Goal: Check status

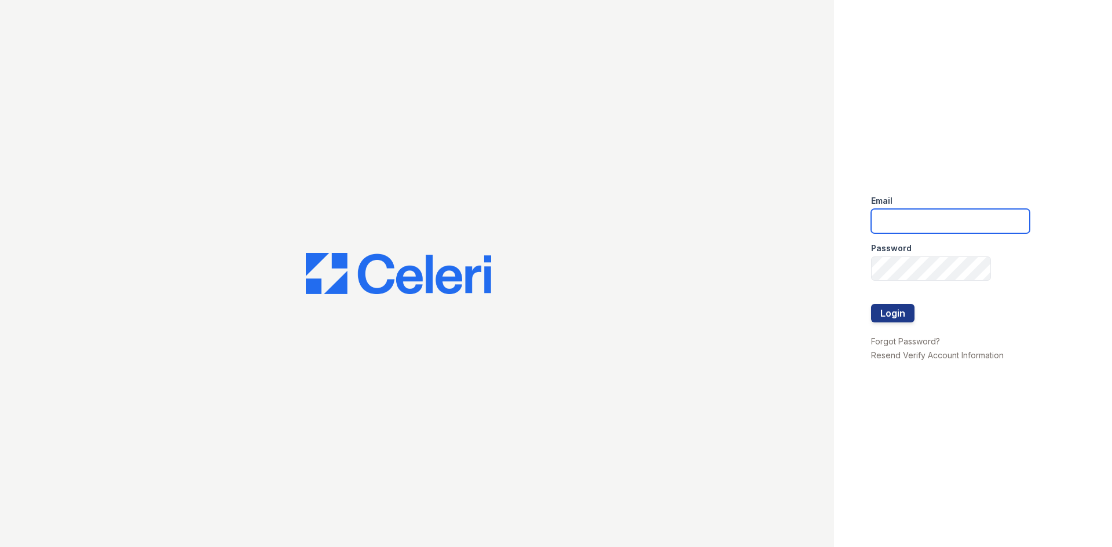
click at [948, 231] on input "email" at bounding box center [950, 221] width 159 height 24
type input "kdominguez@trinity-pm.com"
click at [897, 320] on button "Login" at bounding box center [892, 313] width 43 height 19
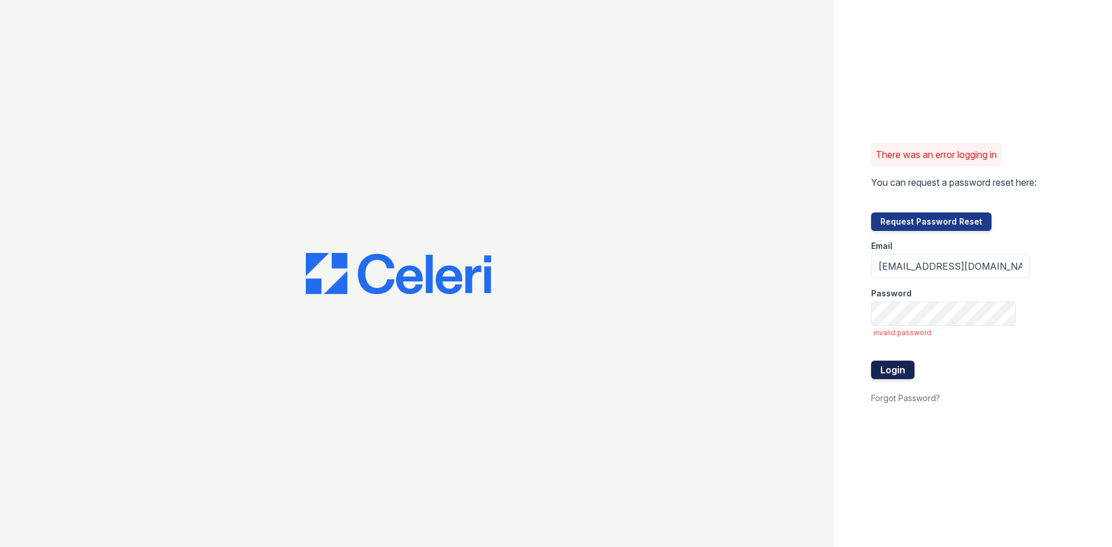
click at [895, 375] on button "Login" at bounding box center [892, 370] width 43 height 19
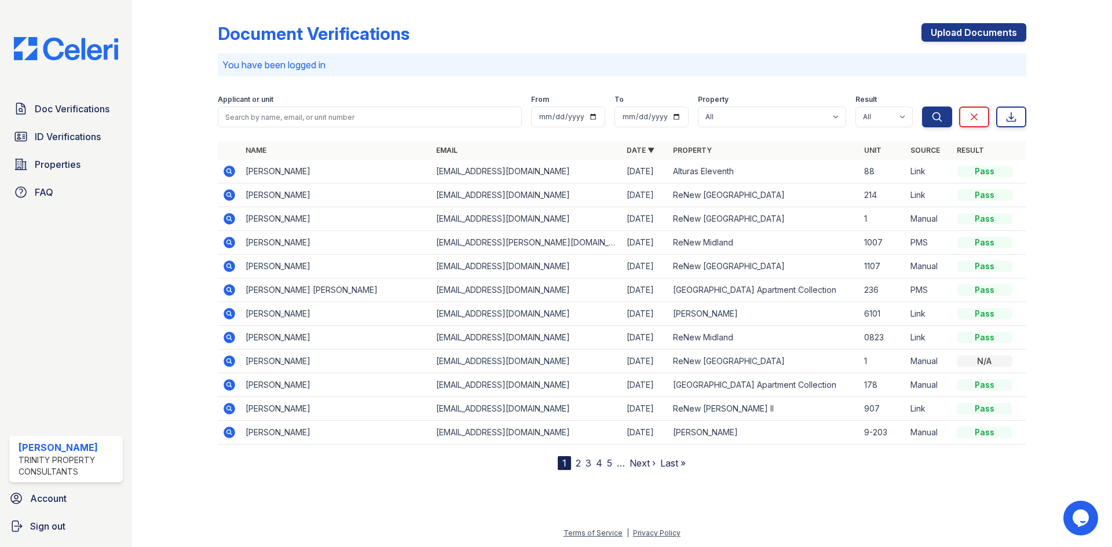
click at [232, 173] on icon at bounding box center [230, 172] width 12 height 12
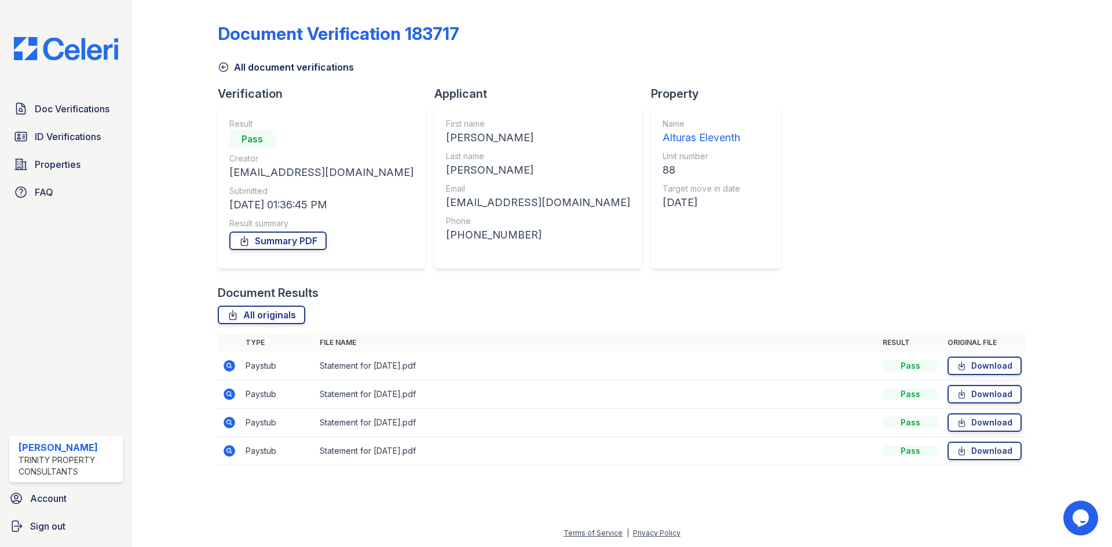
click at [227, 67] on icon at bounding box center [224, 67] width 12 height 12
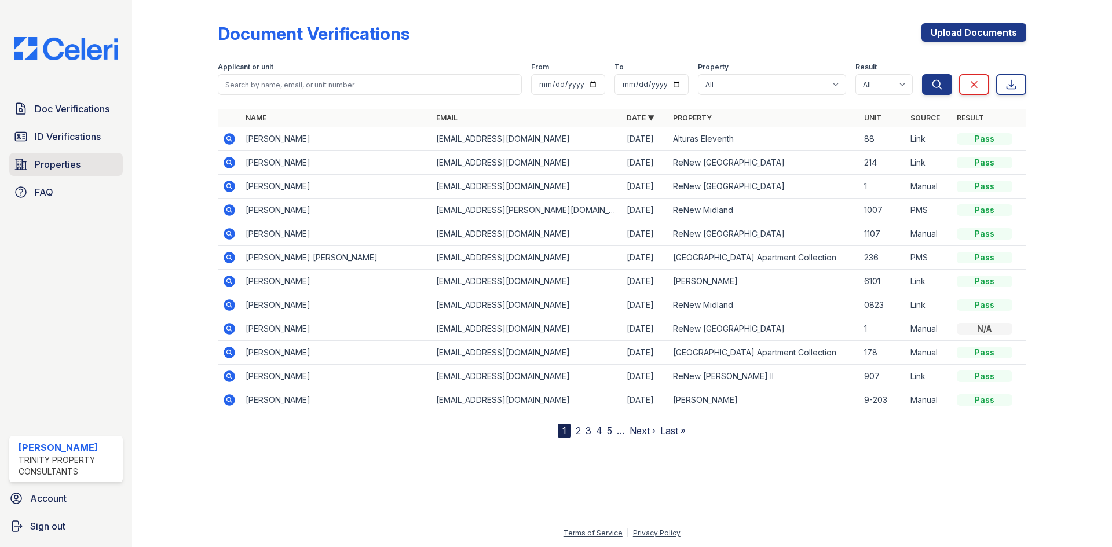
click at [85, 159] on link "Properties" at bounding box center [66, 164] width 114 height 23
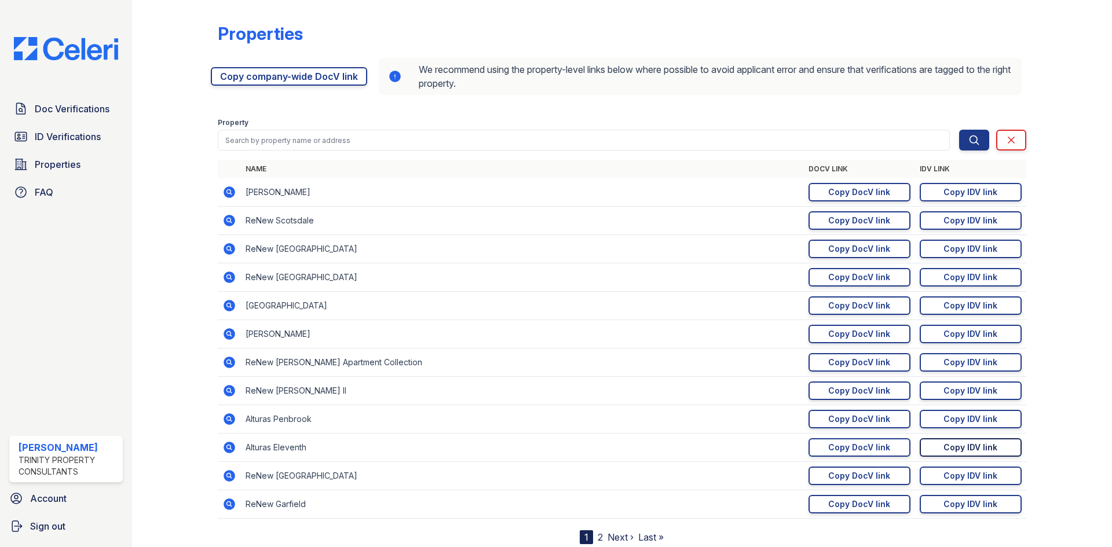
click at [1000, 457] on link "Copy IDV link Copy link" at bounding box center [971, 448] width 102 height 19
click at [90, 104] on span "Doc Verifications" at bounding box center [72, 109] width 75 height 14
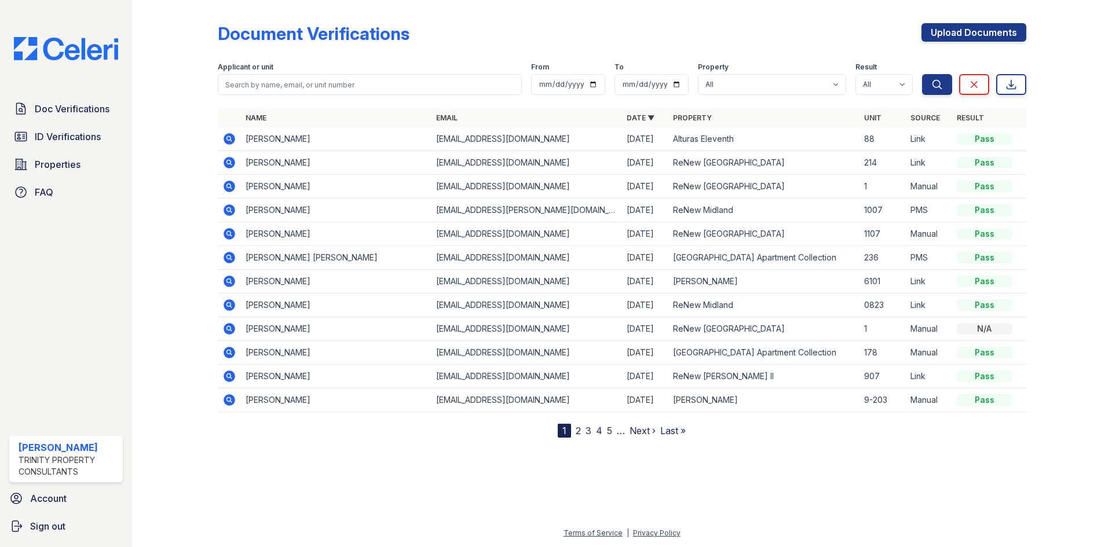
click at [228, 136] on icon at bounding box center [229, 139] width 14 height 14
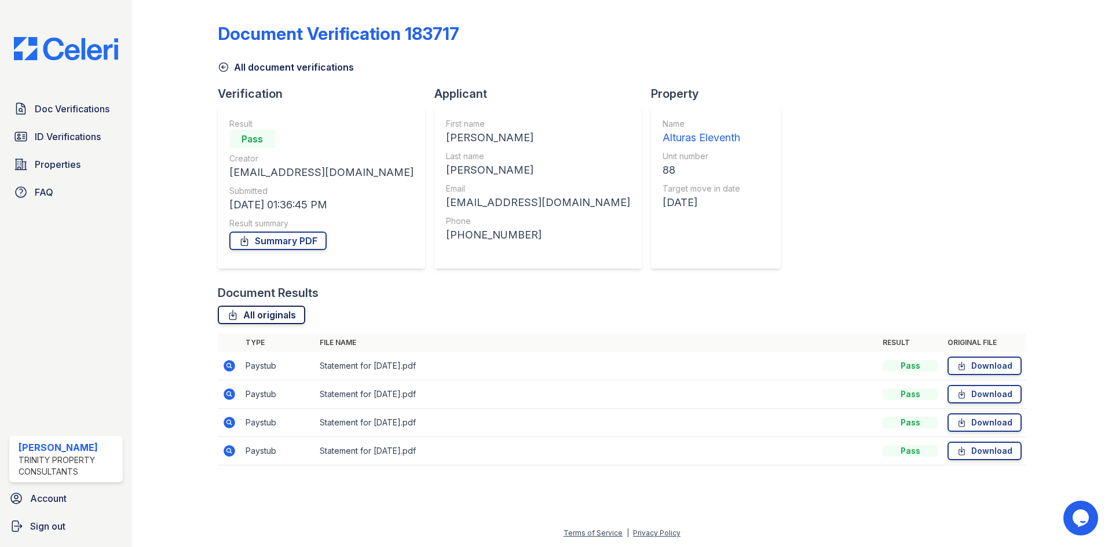
click at [287, 308] on link "All originals" at bounding box center [261, 315] width 87 height 19
click at [302, 240] on link "Summary PDF" at bounding box center [277, 241] width 97 height 19
click at [99, 129] on link "ID Verifications" at bounding box center [66, 136] width 114 height 23
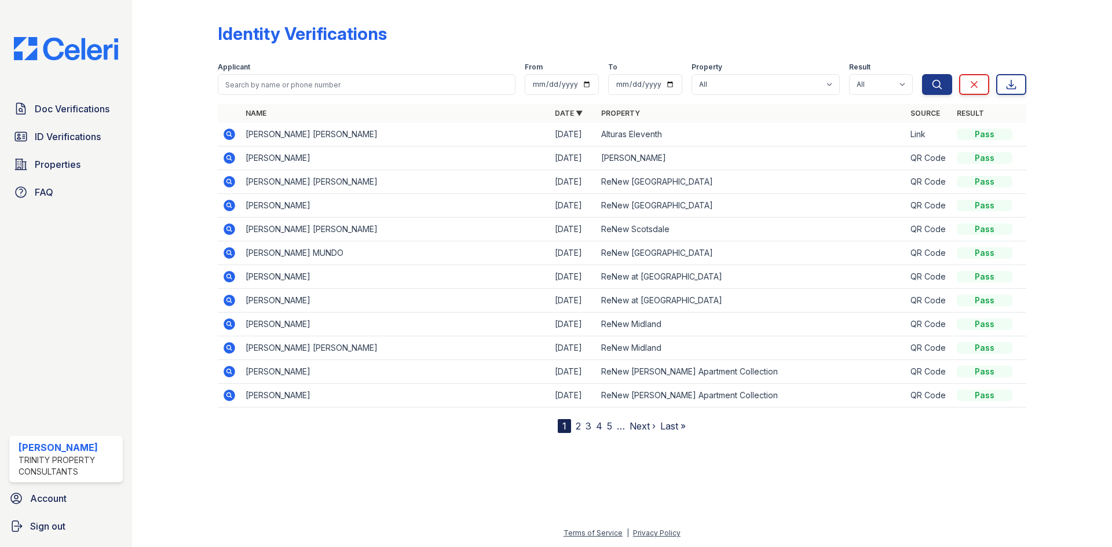
click at [231, 129] on icon at bounding box center [230, 135] width 12 height 12
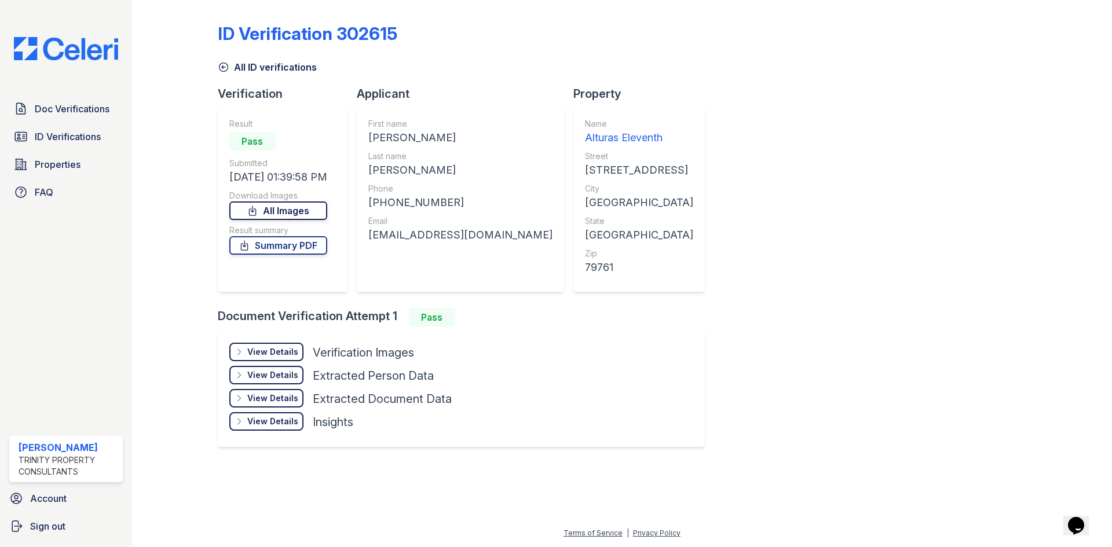
click at [302, 213] on link "All Images" at bounding box center [278, 211] width 98 height 19
click at [299, 236] on link "Summary PDF" at bounding box center [278, 245] width 98 height 19
